Goal: Task Accomplishment & Management: Use online tool/utility

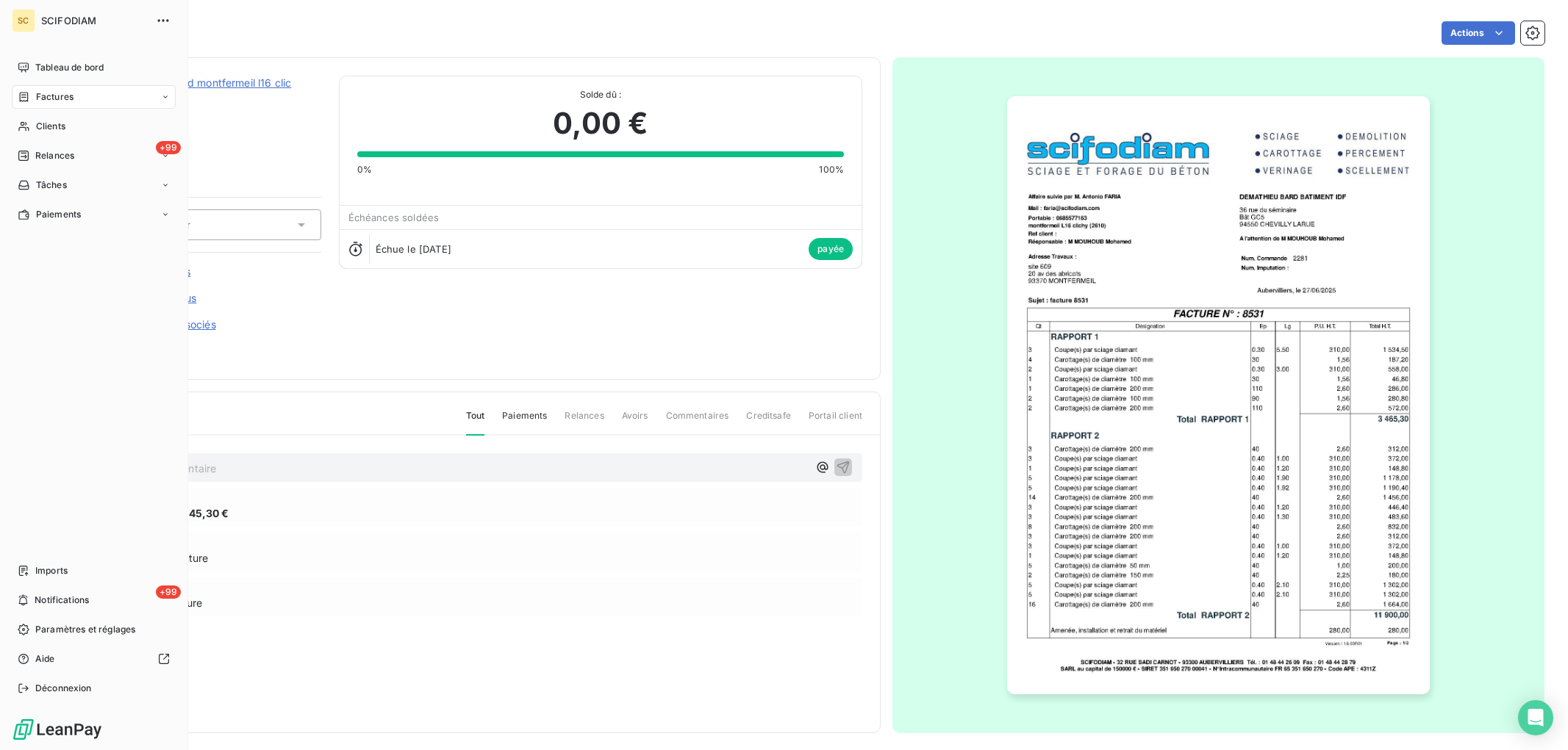
click at [51, 89] on div "Factures" at bounding box center [93, 97] width 164 height 23
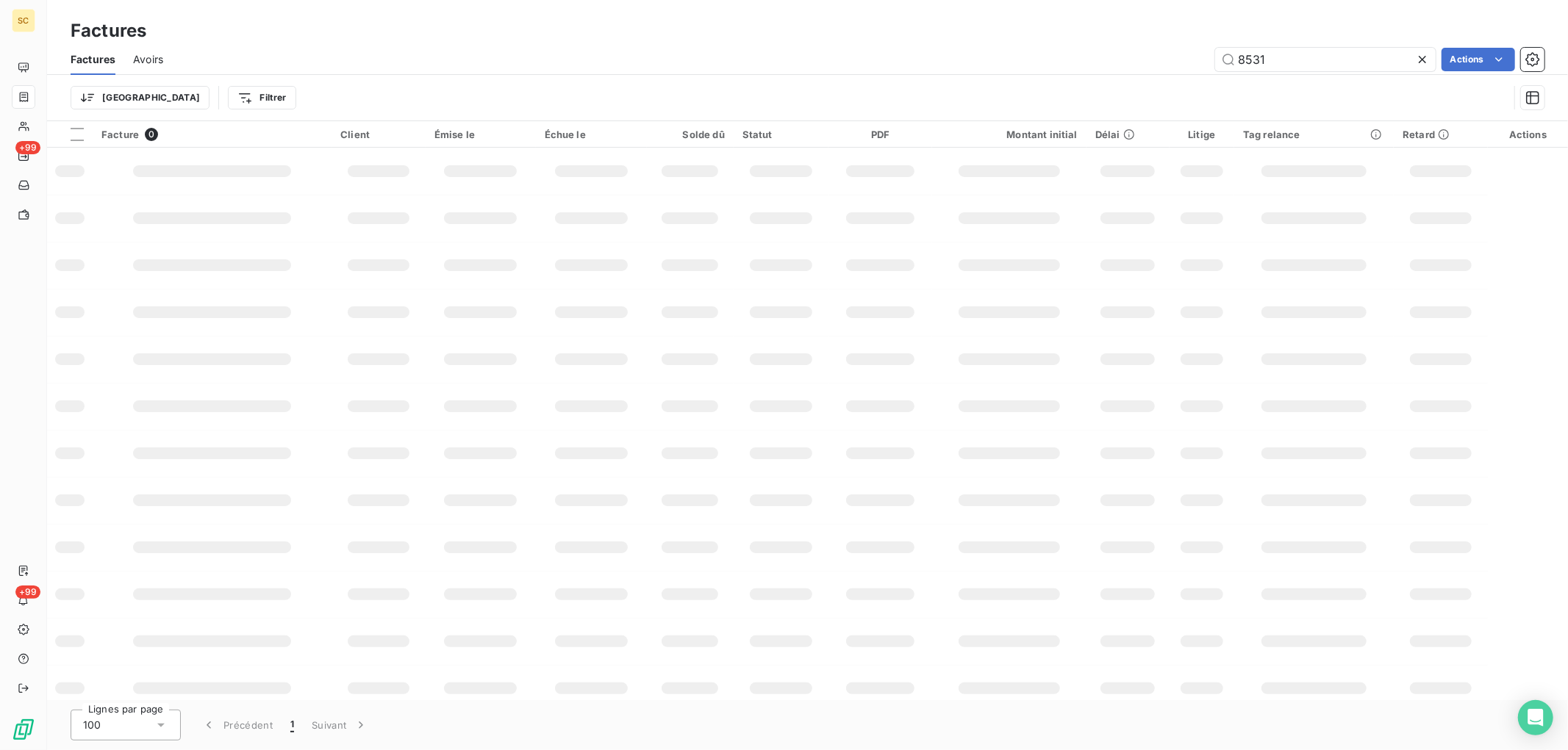
drag, startPoint x: 929, startPoint y: 85, endPoint x: 921, endPoint y: 82, distance: 8.5
click at [921, 83] on div "Factures Avoirs 8531 Actions Trier Filtrer" at bounding box center [808, 82] width 1521 height 76
type input "8272"
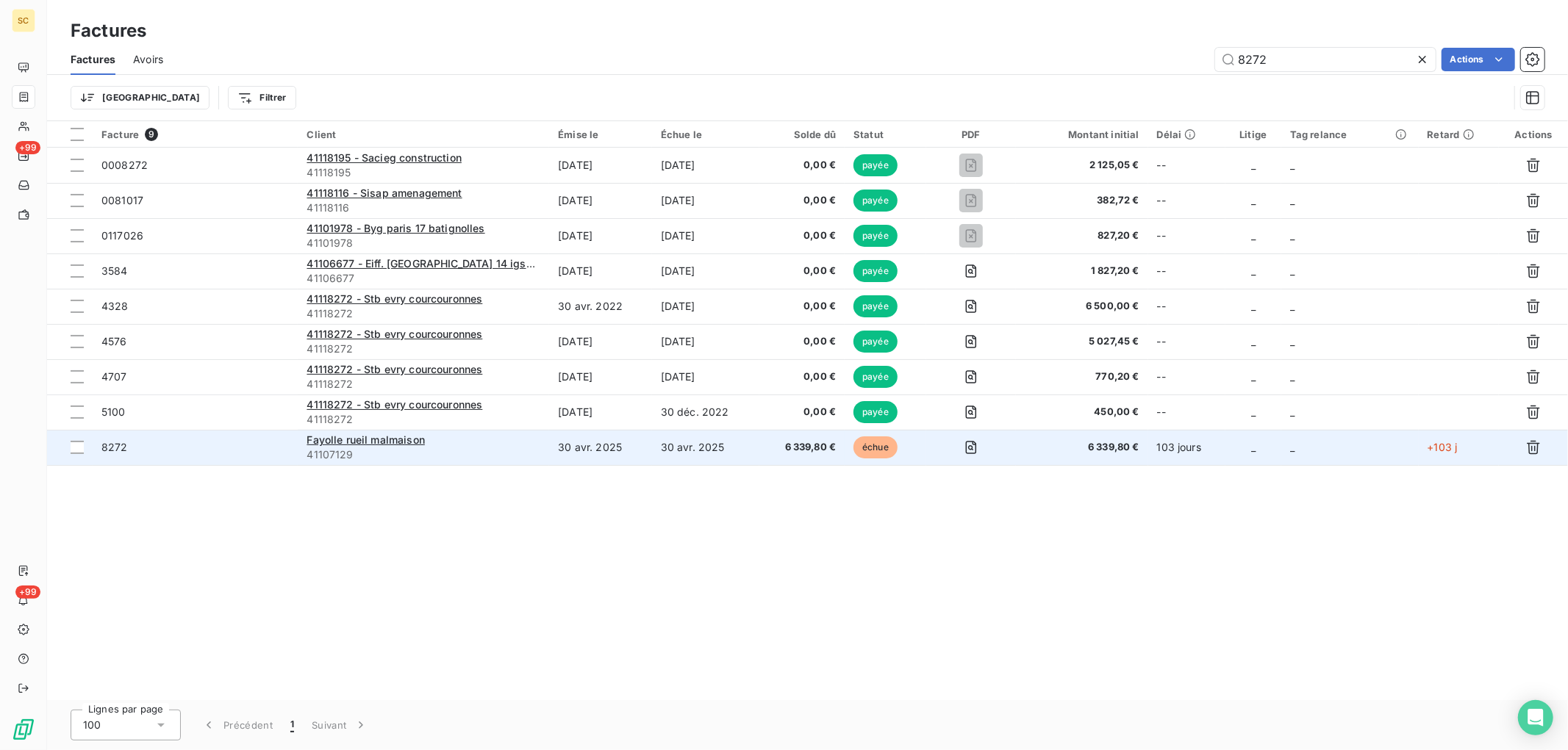
click at [461, 453] on span "41107129" at bounding box center [423, 454] width 234 height 15
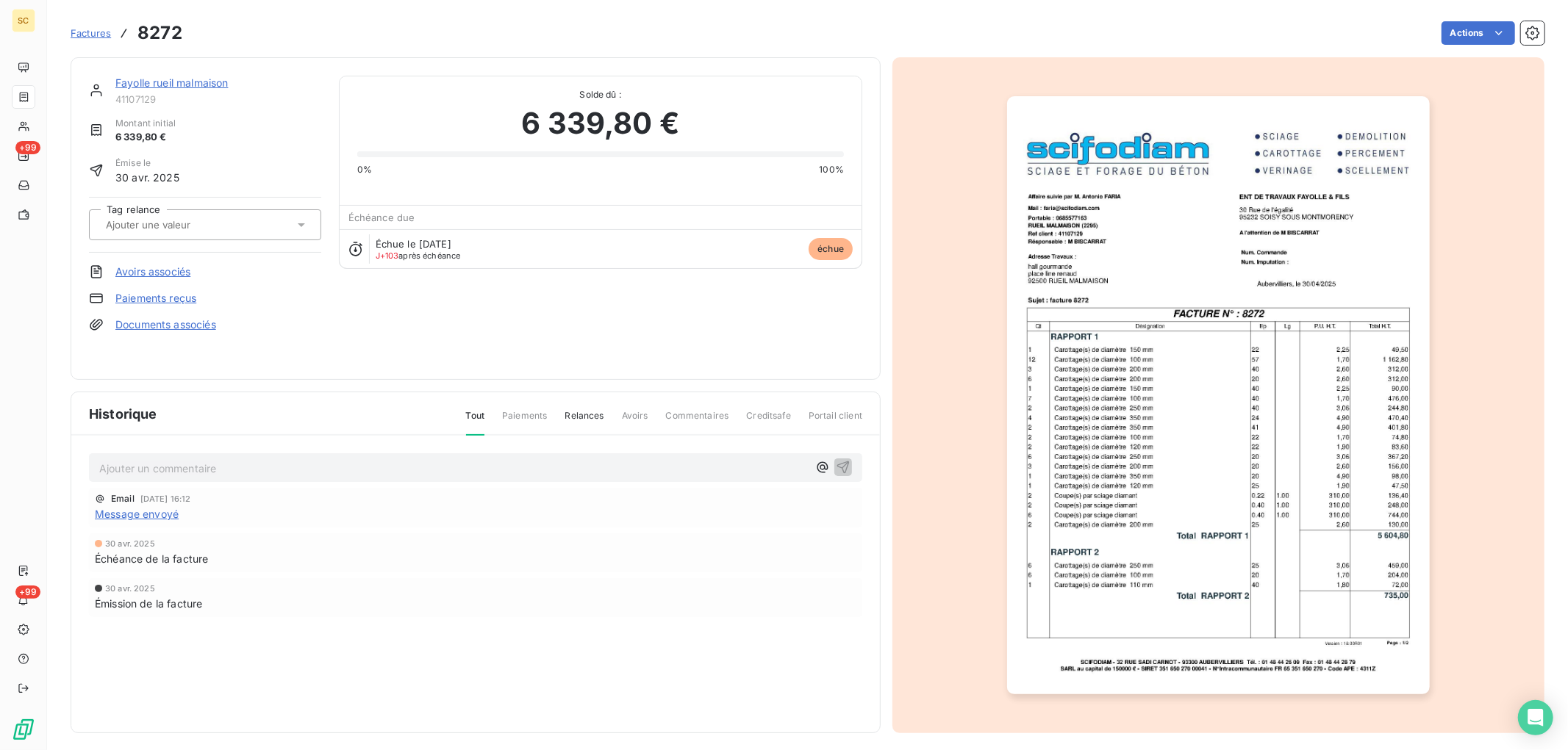
click at [169, 299] on link "Paiements reçus" at bounding box center [156, 298] width 81 height 15
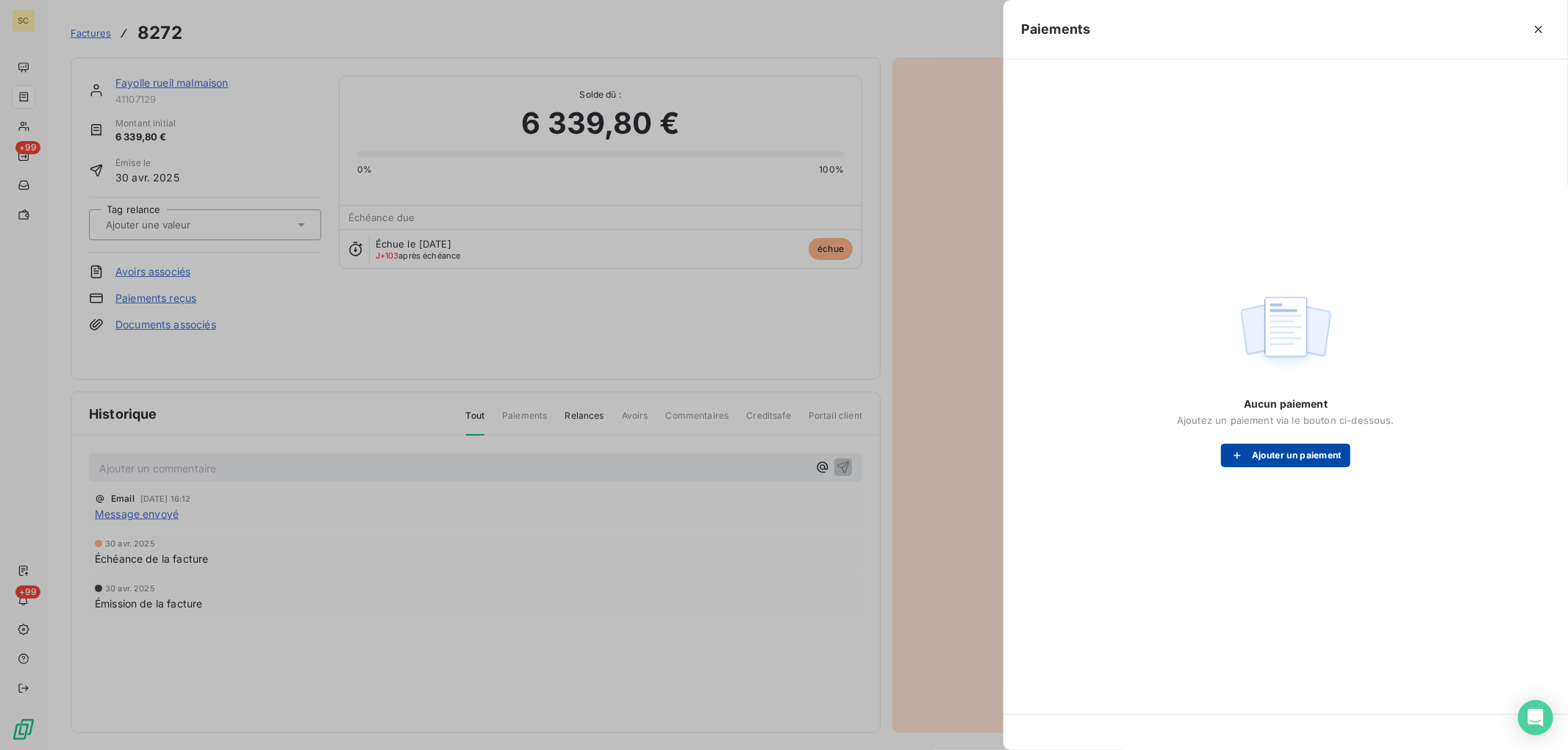
click at [1309, 451] on button "Ajouter un paiement" at bounding box center [1285, 456] width 130 height 23
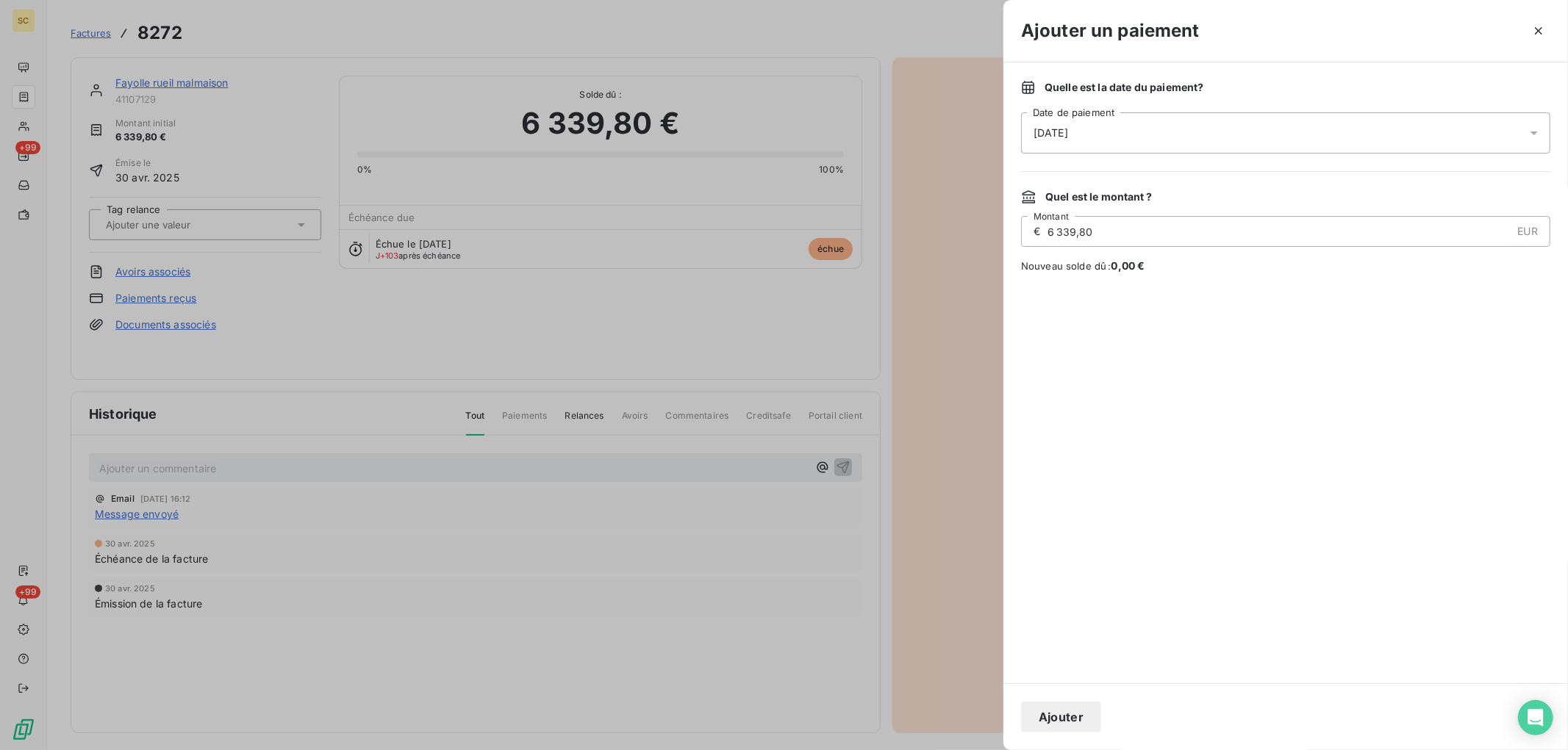
click at [1510, 133] on div "[DATE]" at bounding box center [1286, 133] width 530 height 41
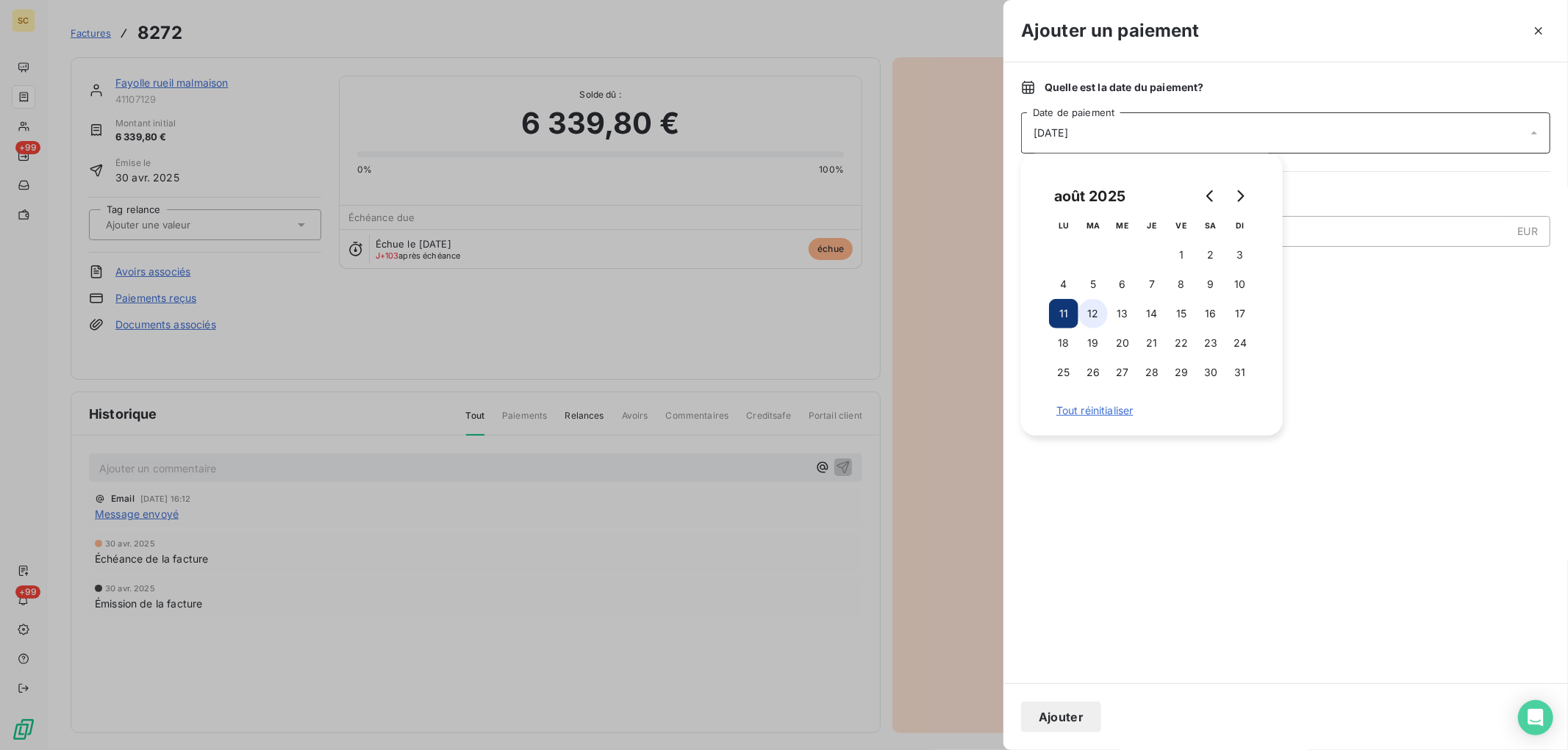
click at [1095, 321] on button "12" at bounding box center [1093, 314] width 30 height 30
click at [1069, 714] on button "Ajouter" at bounding box center [1061, 717] width 80 height 31
